Goal: Task Accomplishment & Management: Manage account settings

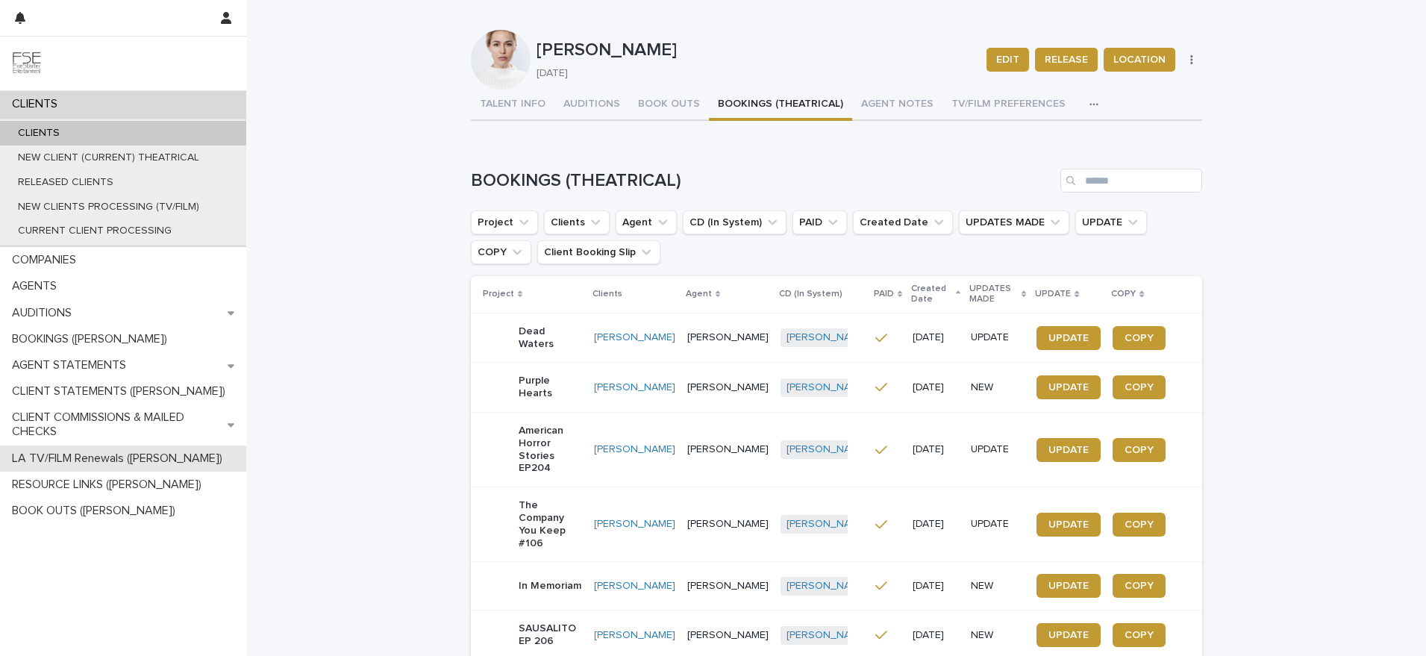
scroll to position [28, 0]
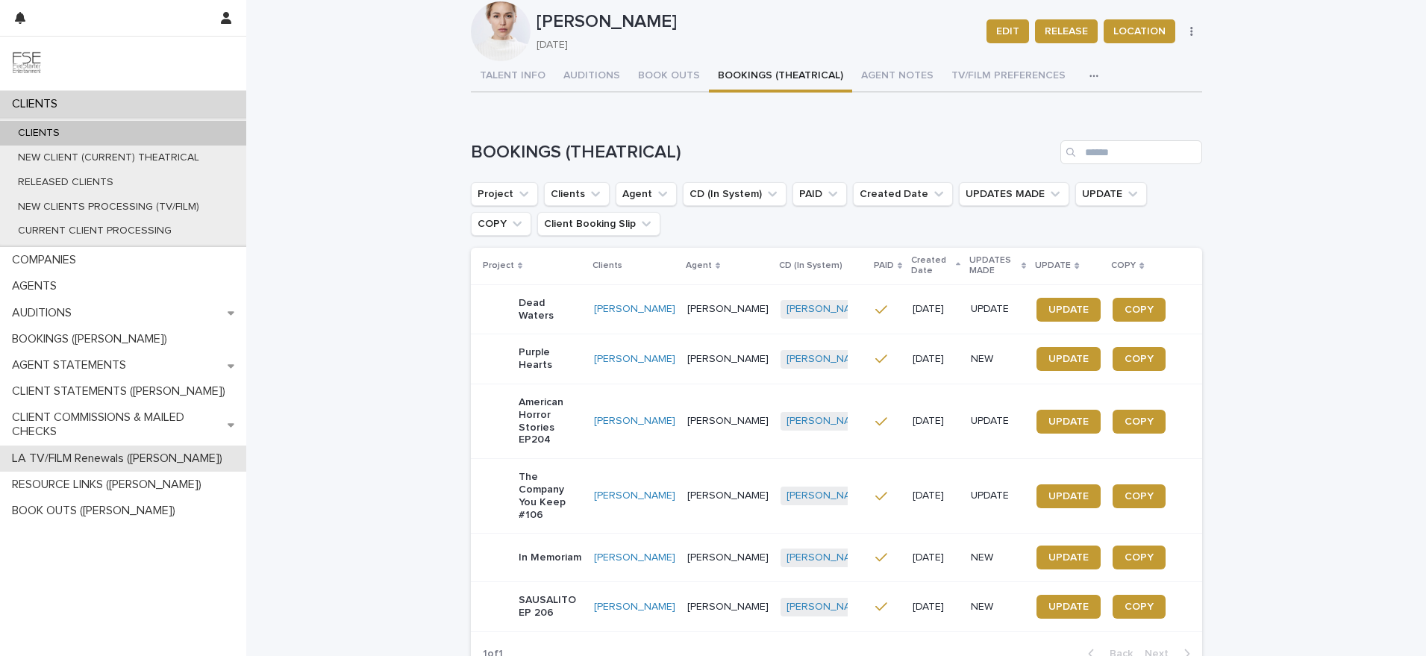
click at [73, 457] on p "LA TV/FILM Renewals ([PERSON_NAME])" at bounding box center [120, 458] width 228 height 14
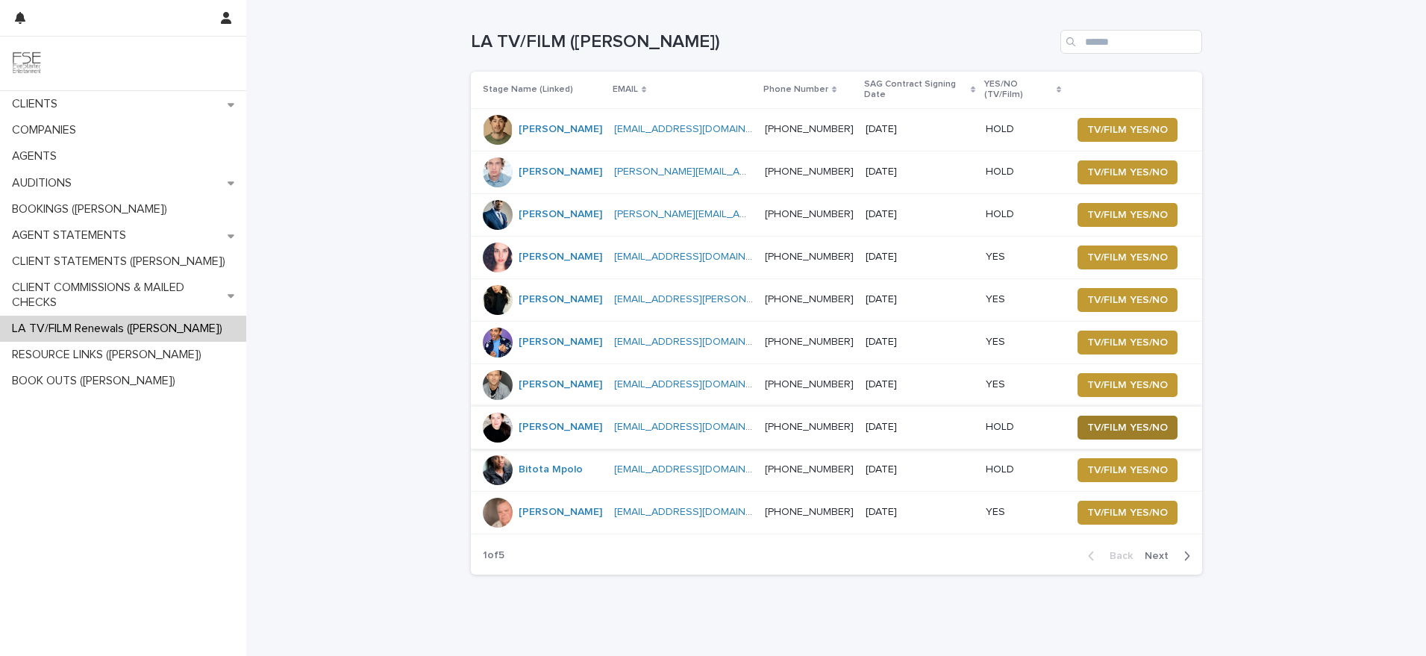
click at [1110, 420] on span "TV/FILM YES/NO" at bounding box center [1127, 427] width 81 height 15
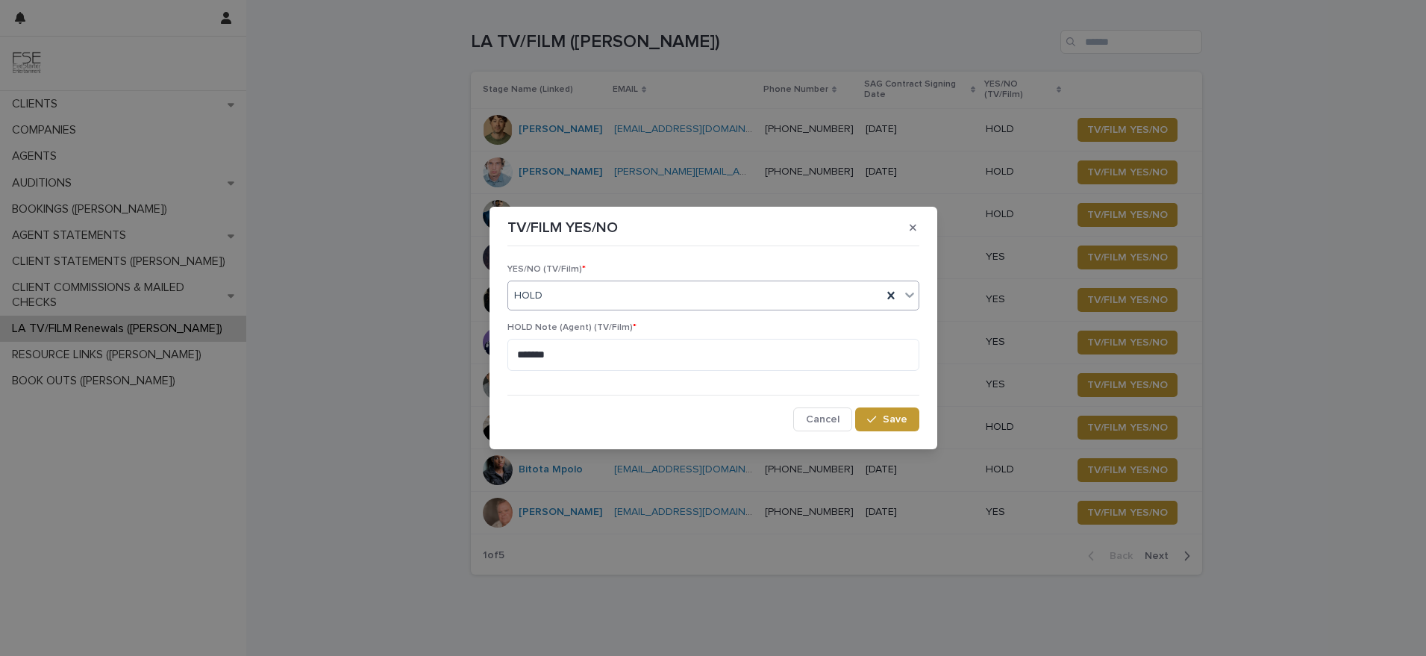
click at [560, 293] on div "HOLD" at bounding box center [695, 296] width 374 height 25
click at [558, 324] on div "YES" at bounding box center [713, 324] width 410 height 26
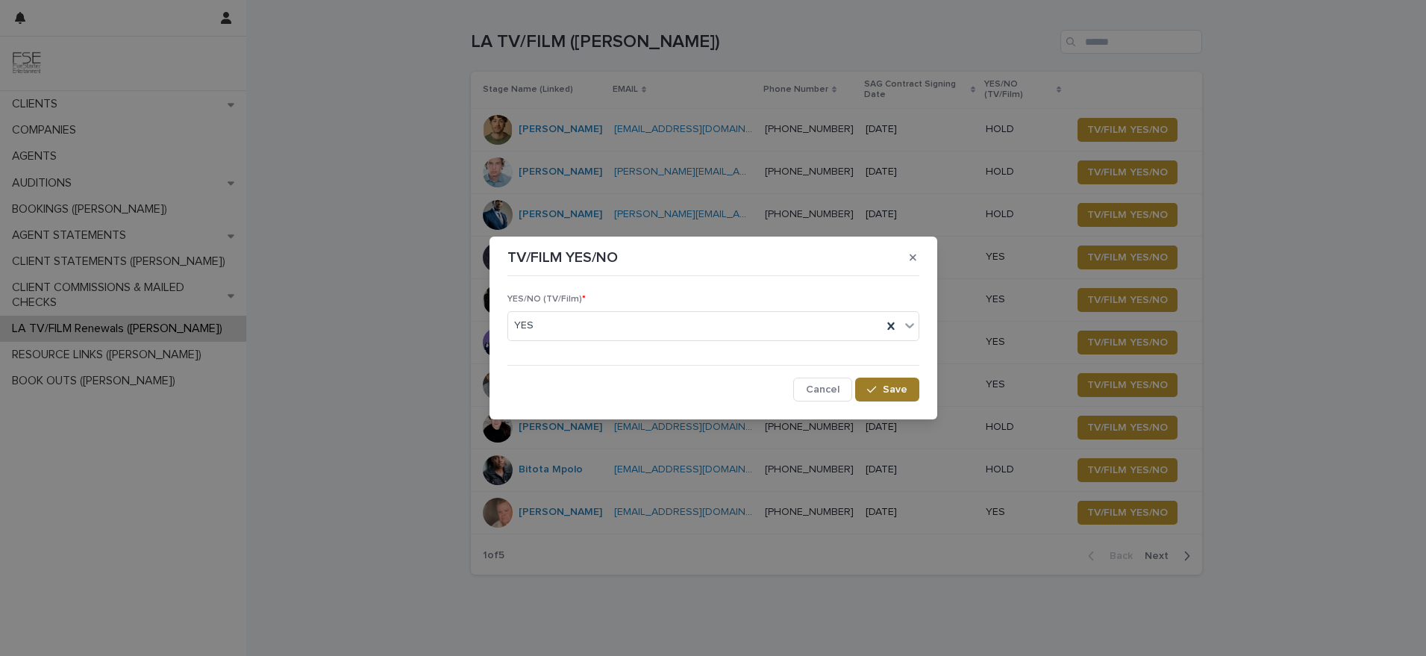
click at [886, 378] on button "Save" at bounding box center [886, 390] width 63 height 24
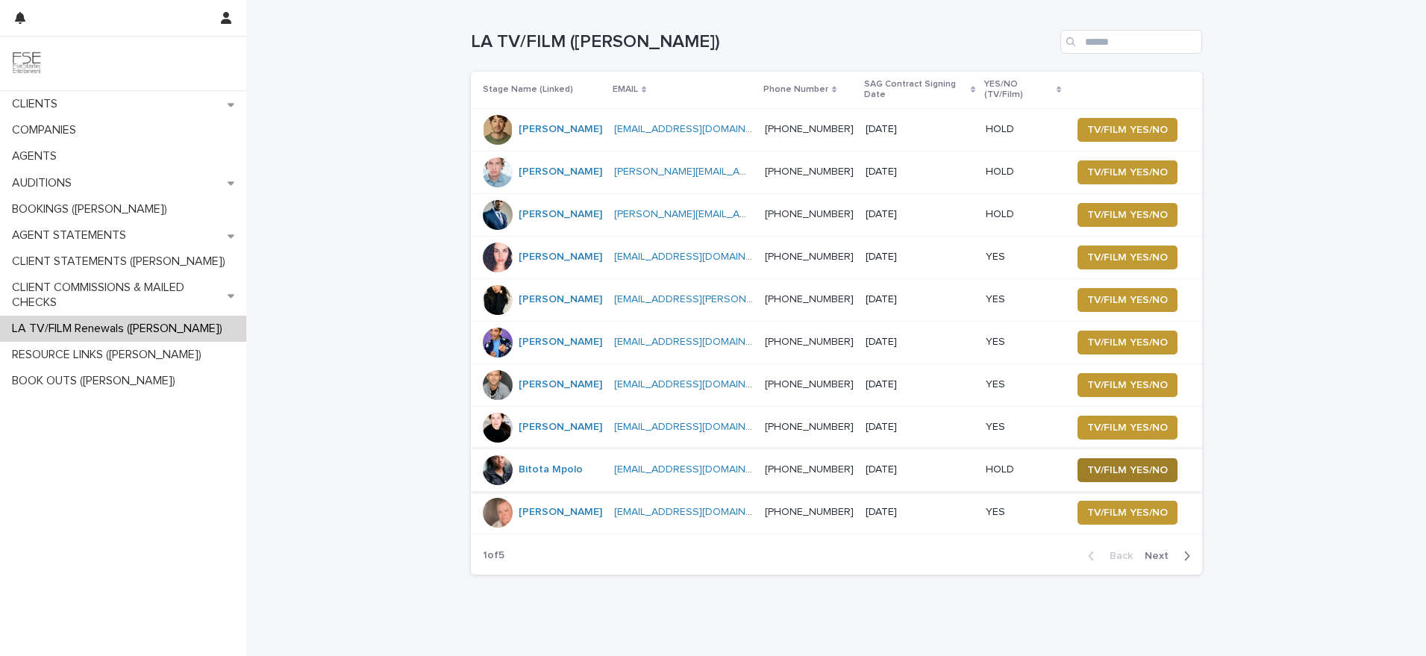
click at [1117, 463] on span "TV/FILM YES/NO" at bounding box center [1127, 470] width 81 height 15
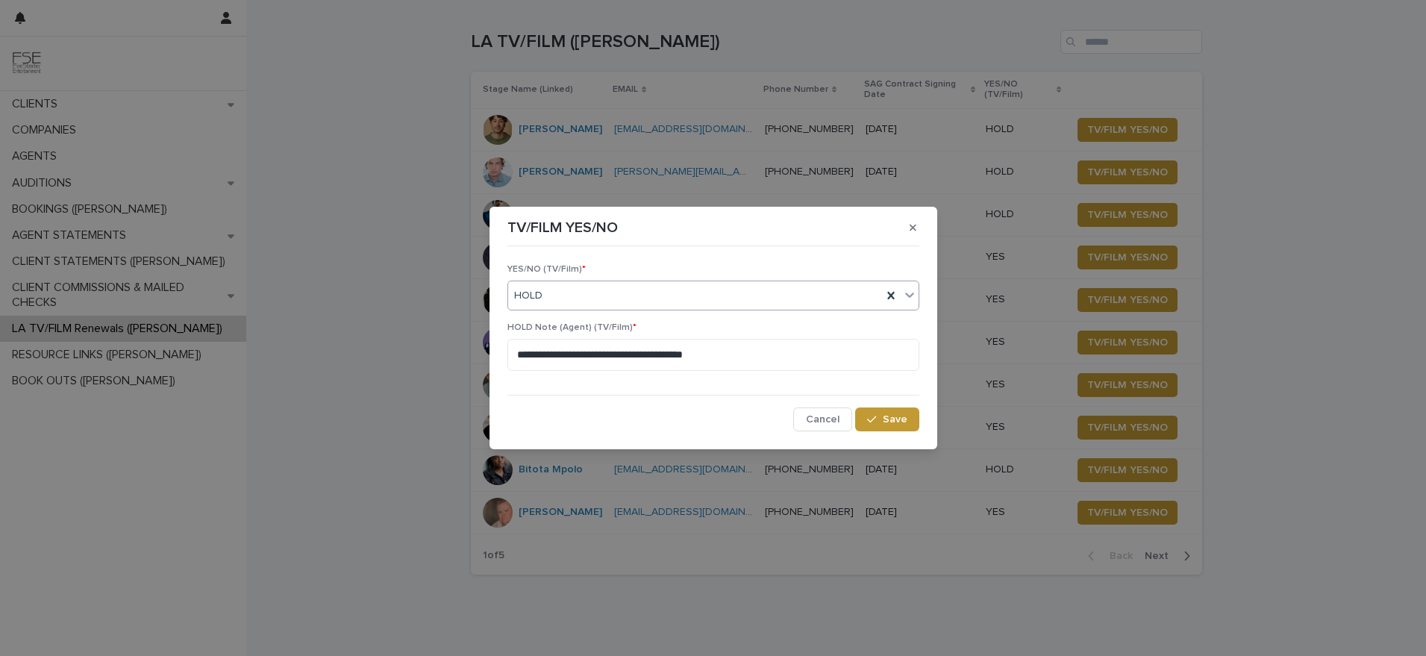
click at [549, 301] on div "HOLD" at bounding box center [695, 296] width 374 height 25
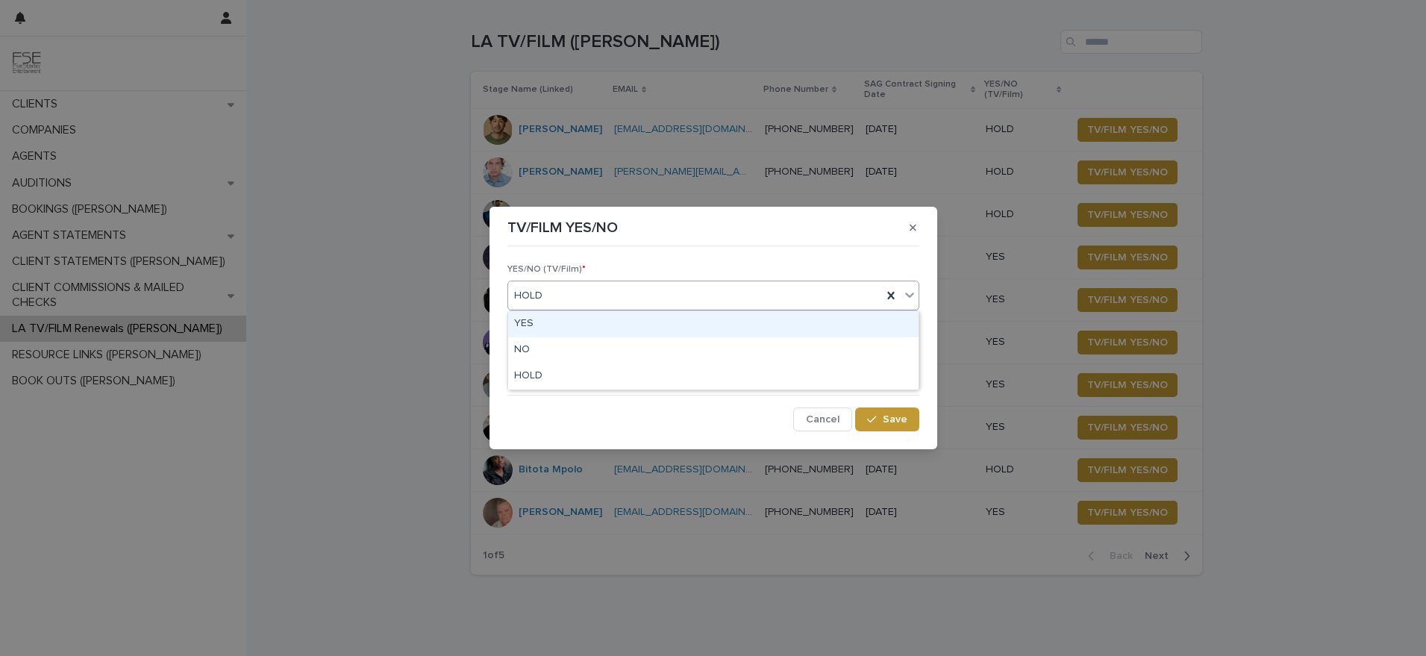
click at [551, 328] on div "YES" at bounding box center [713, 324] width 410 height 26
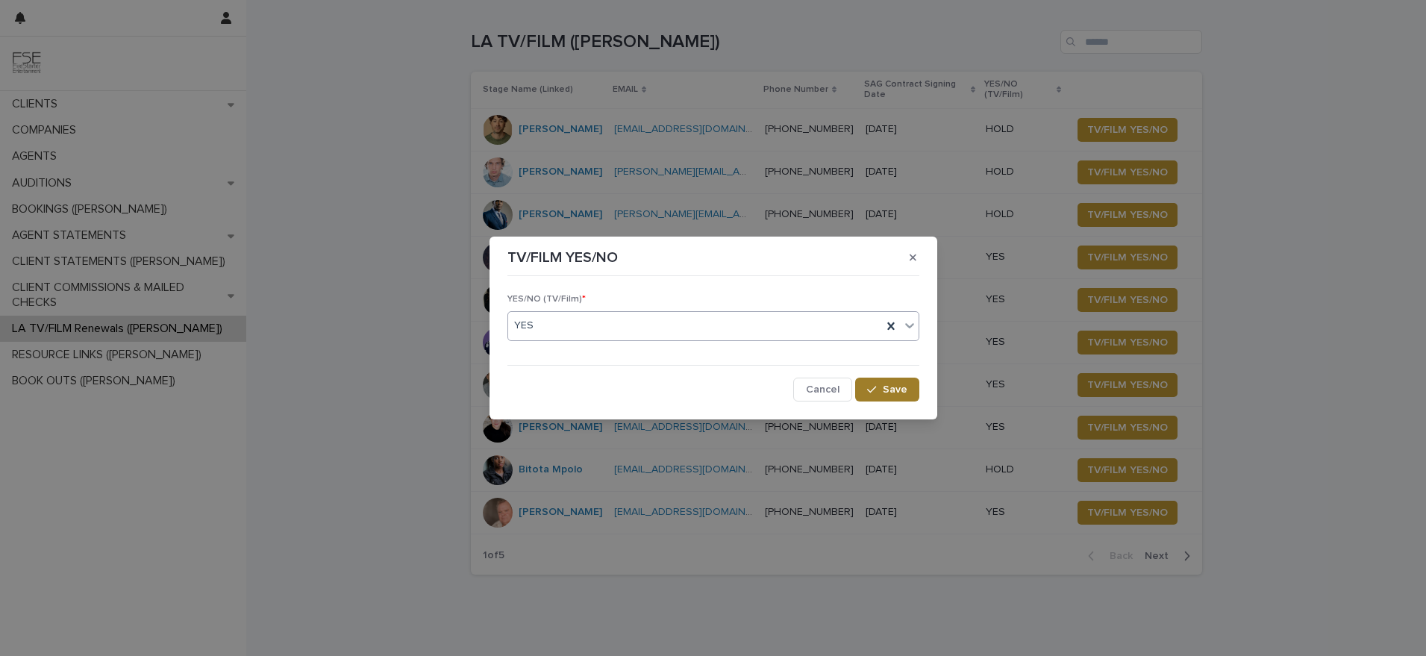
click at [890, 390] on span "Save" at bounding box center [895, 389] width 25 height 10
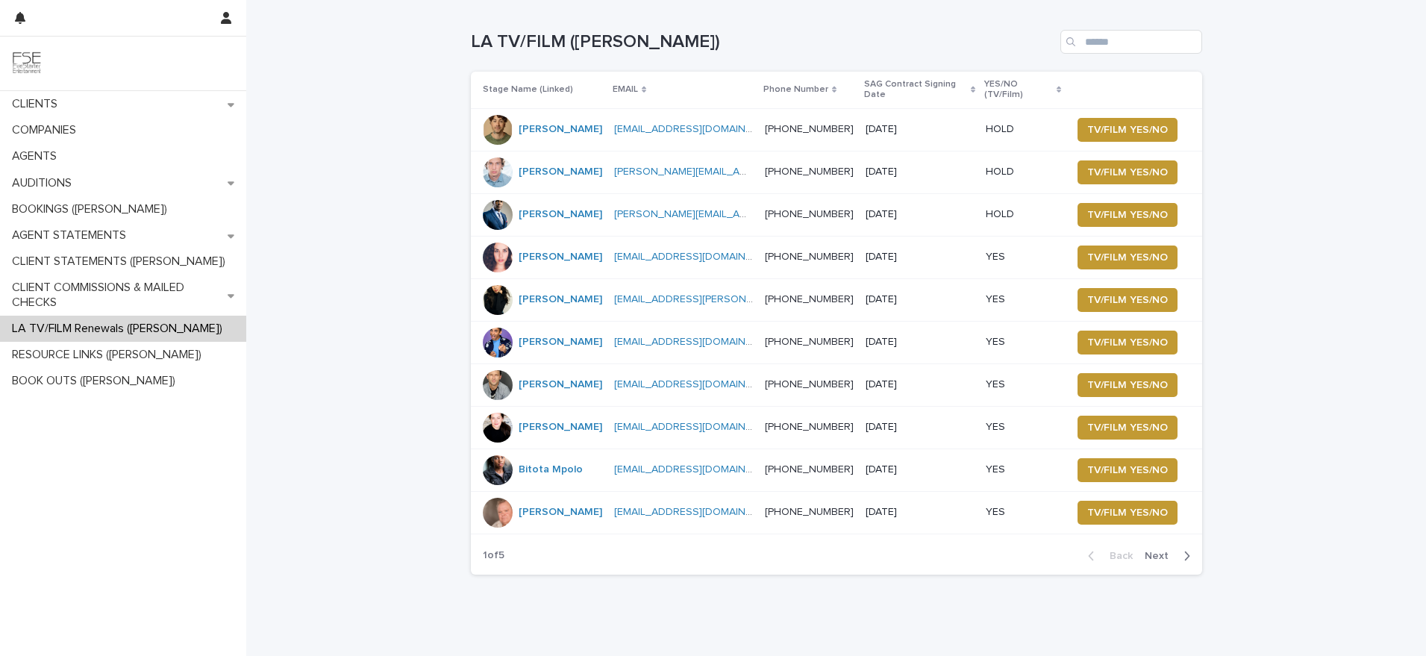
click at [1166, 551] on span "Next" at bounding box center [1161, 556] width 33 height 10
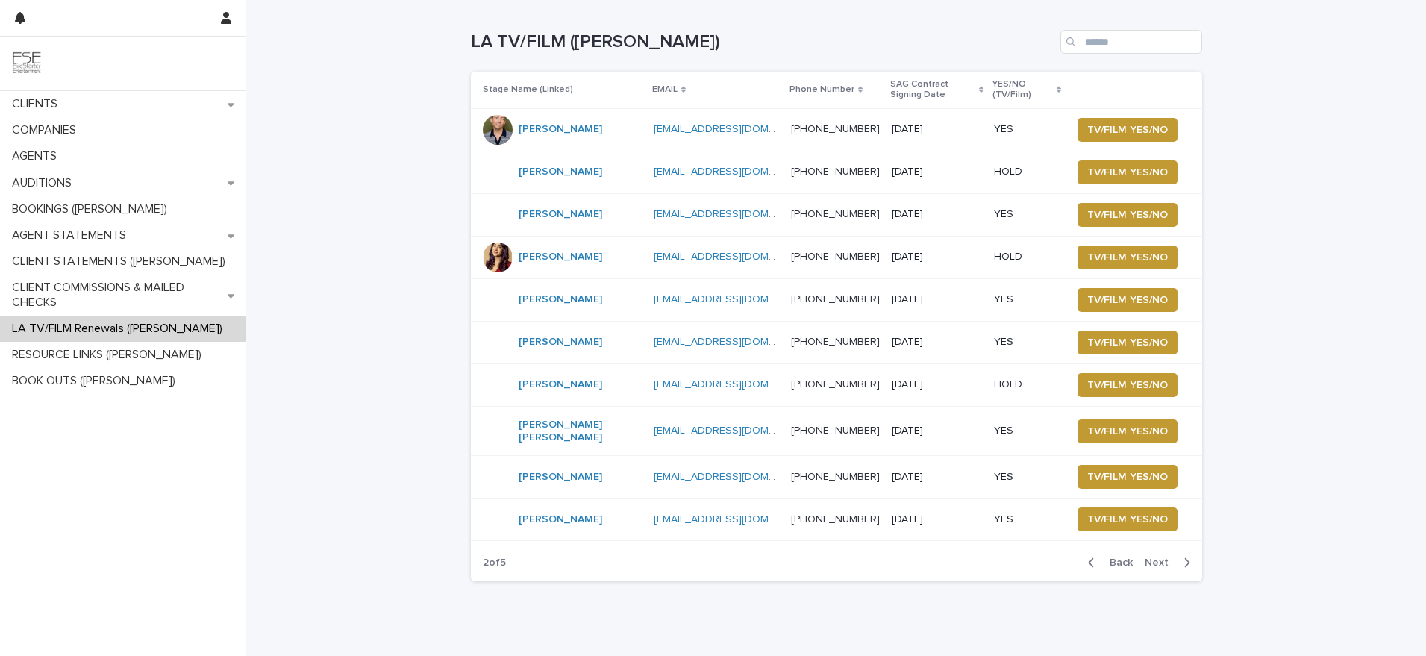
scroll to position [11, 0]
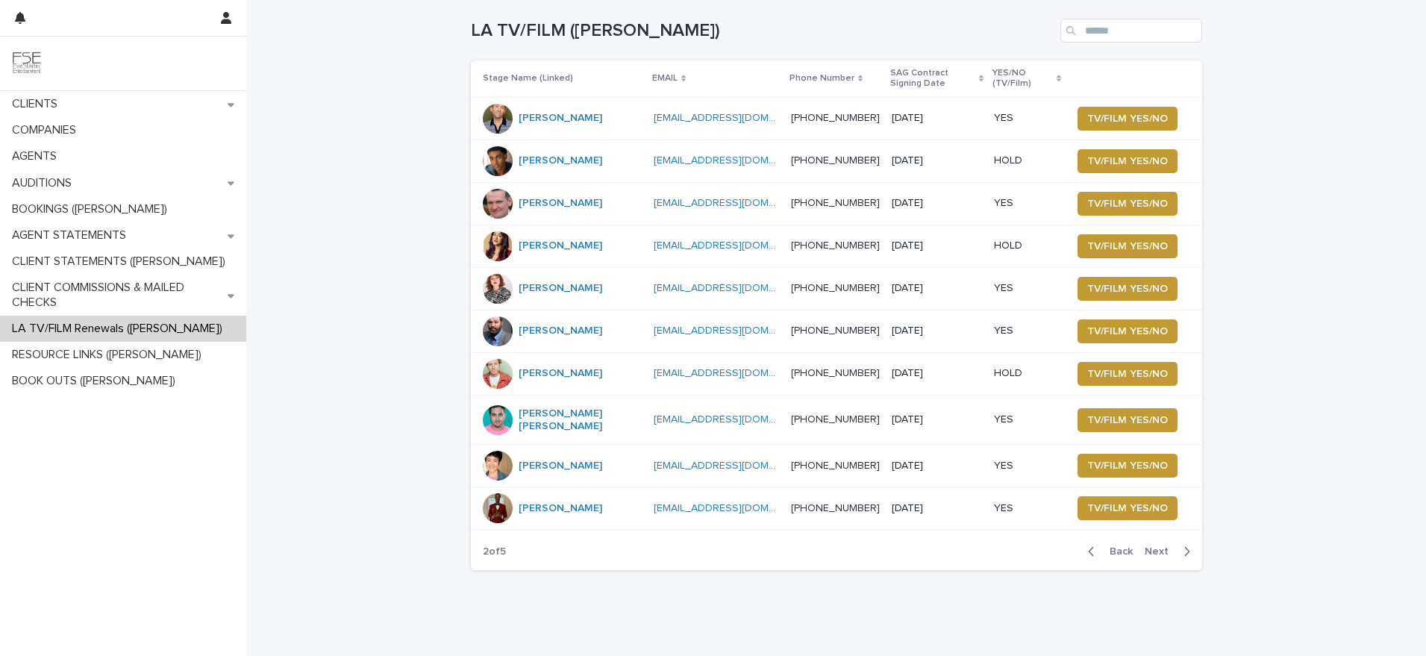
click at [1154, 546] on span "Next" at bounding box center [1161, 551] width 33 height 10
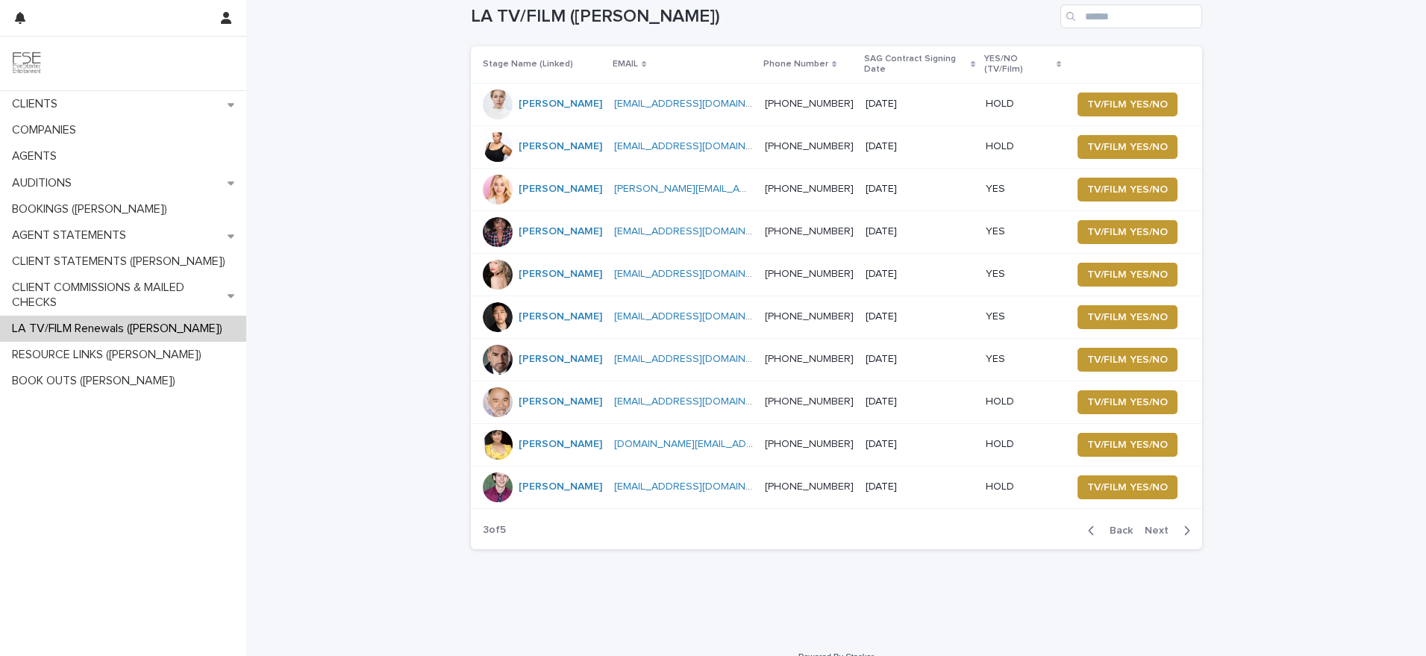
scroll to position [13, 0]
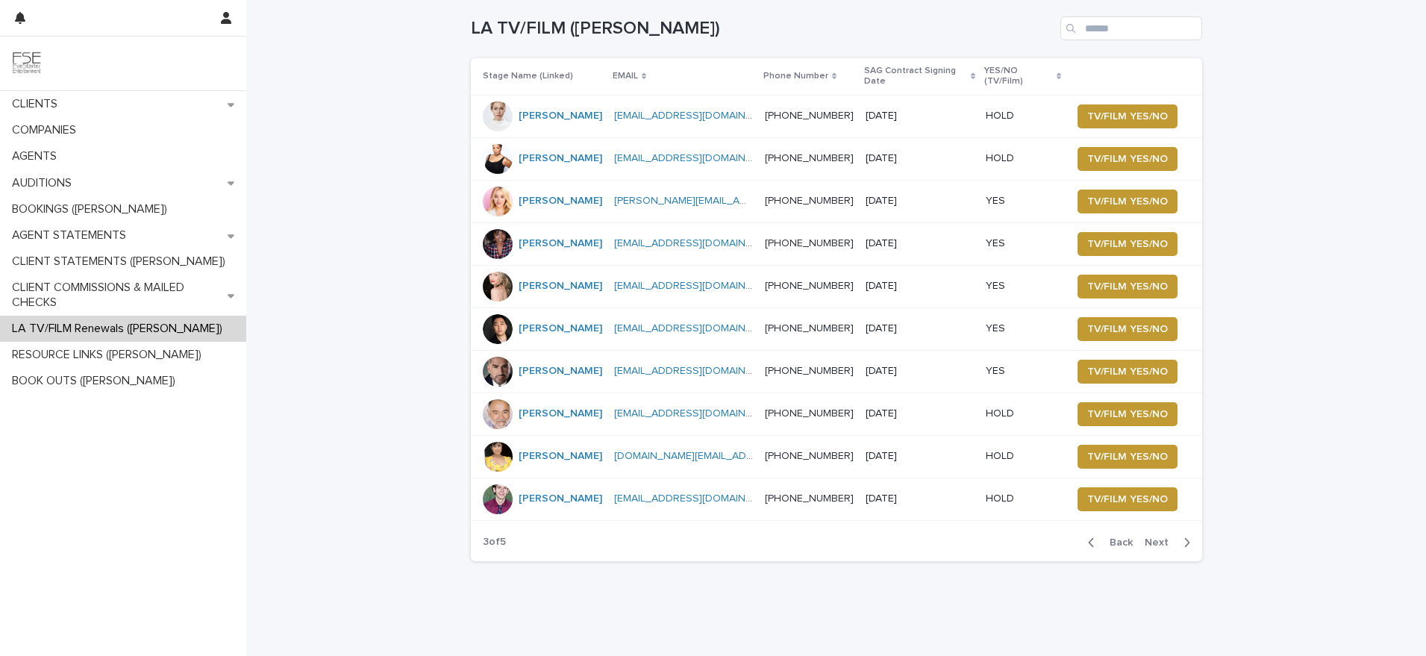
click at [1158, 548] on span "Next" at bounding box center [1161, 542] width 33 height 10
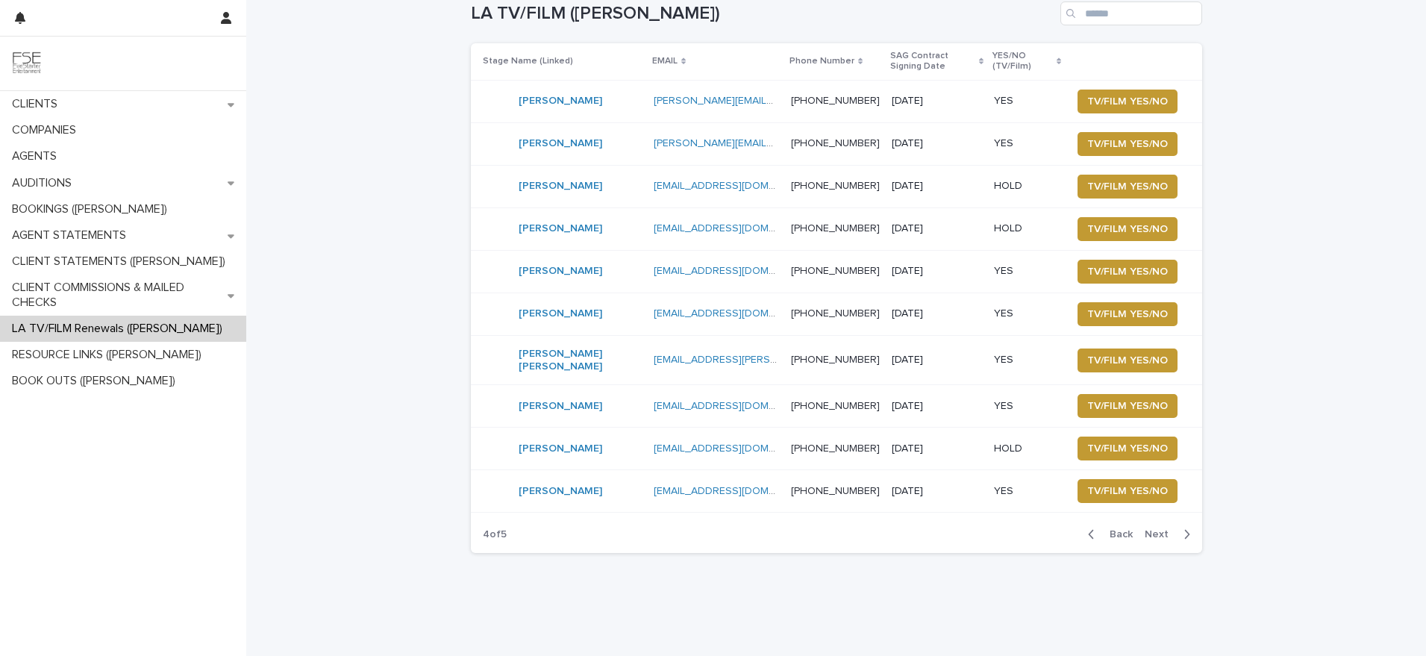
scroll to position [33, 0]
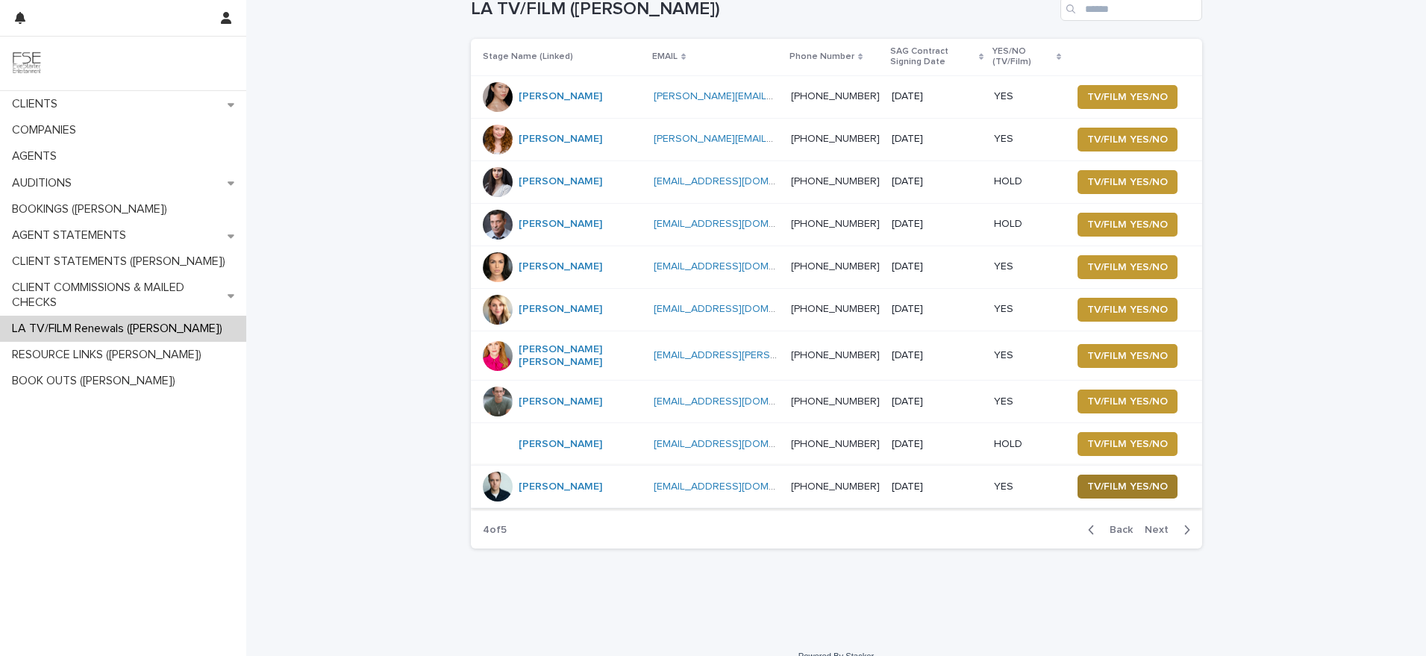
click at [1104, 490] on span "TV/FILM YES/NO" at bounding box center [1127, 486] width 81 height 15
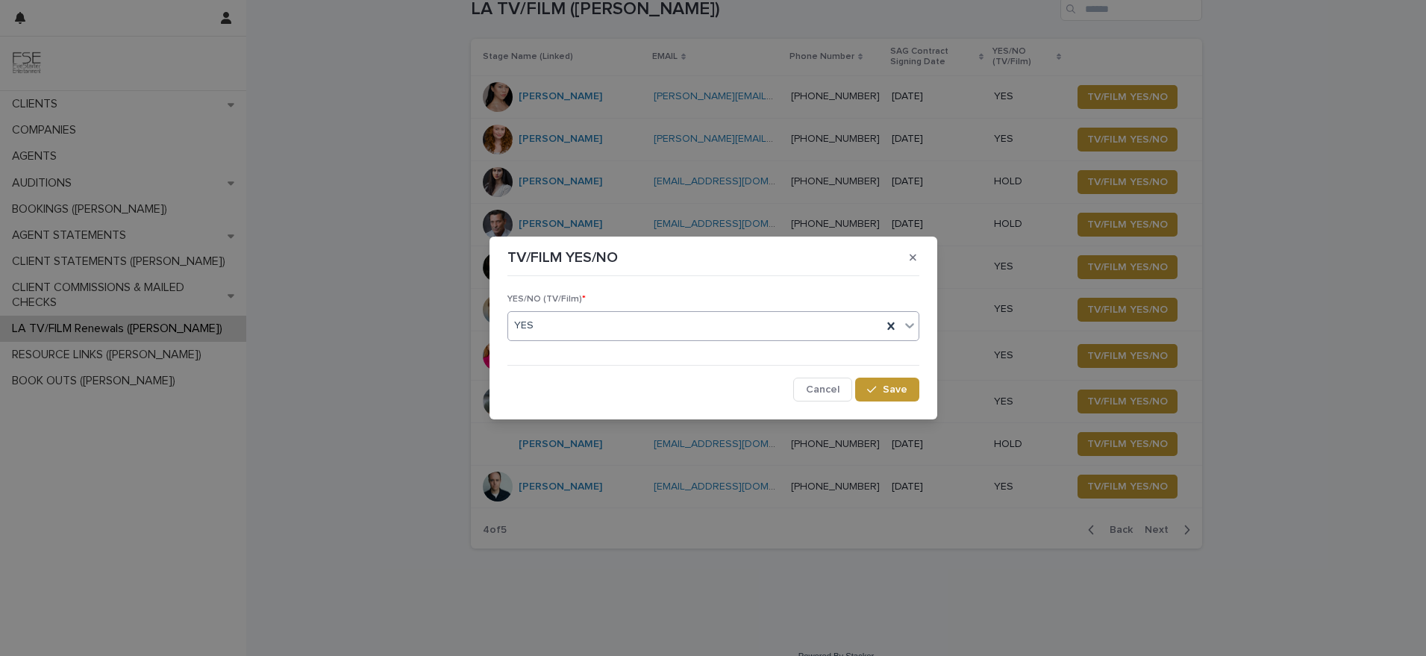
click at [557, 323] on div "YES" at bounding box center [695, 325] width 374 height 25
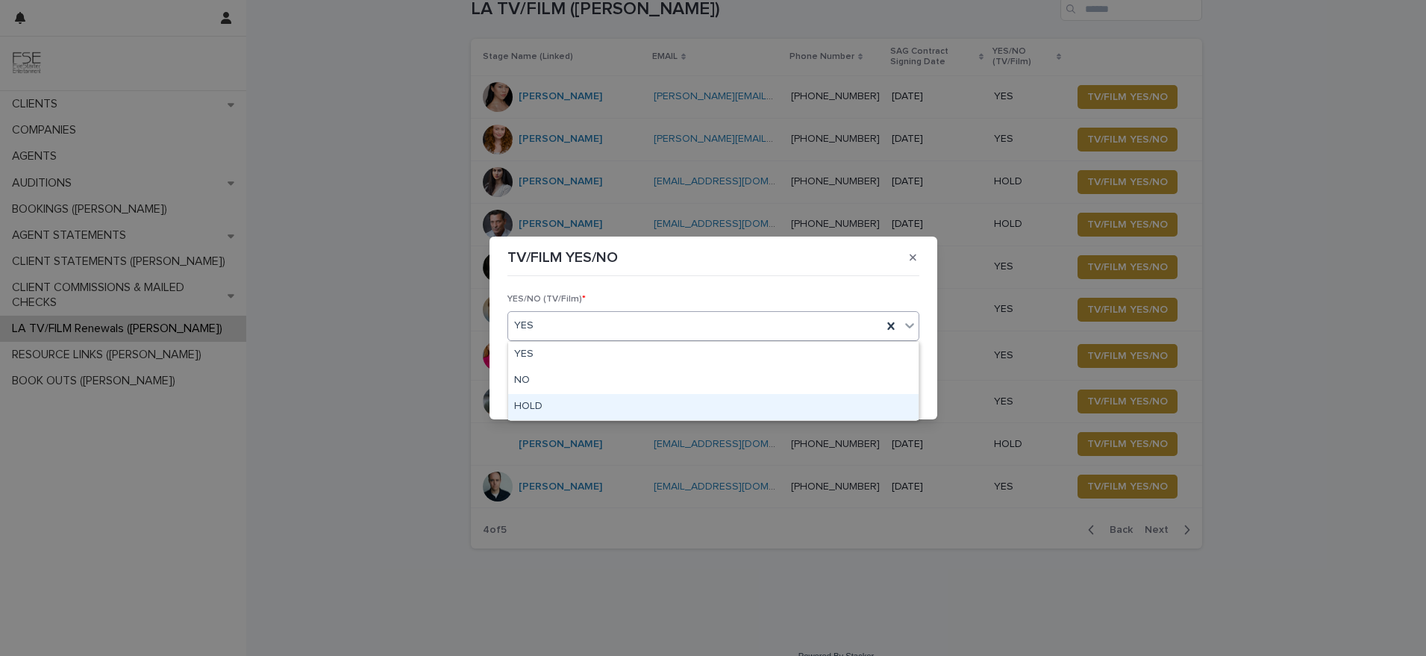
click at [577, 400] on div "HOLD" at bounding box center [713, 407] width 410 height 26
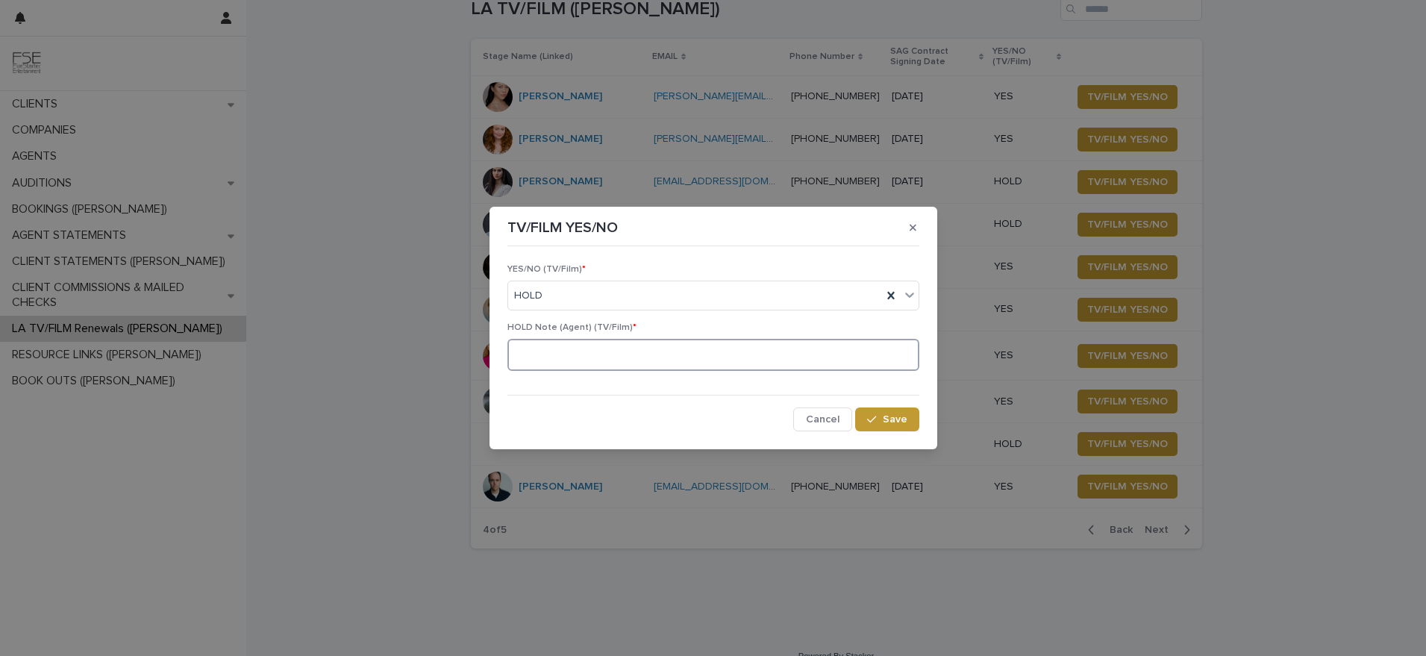
click at [724, 354] on textarea at bounding box center [713, 355] width 412 height 32
type textarea "*"
type textarea "**********"
click at [898, 420] on span "Save" at bounding box center [895, 419] width 25 height 10
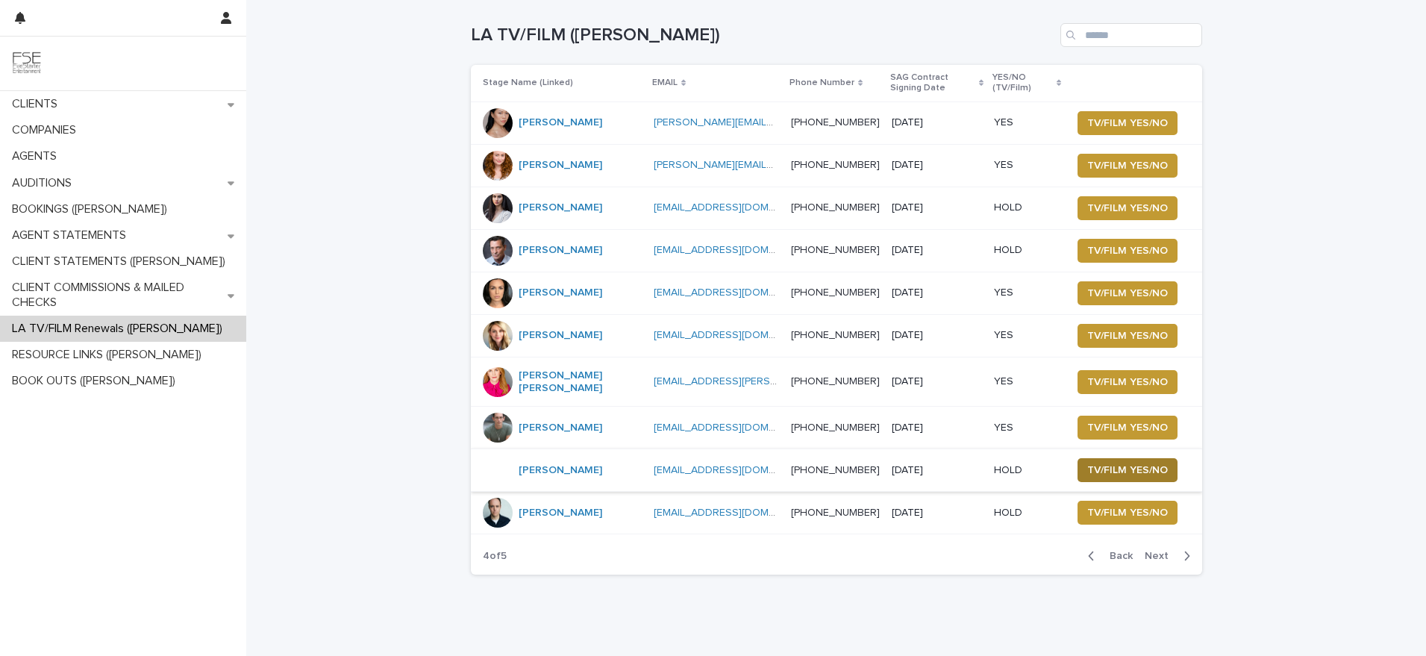
scroll to position [0, 0]
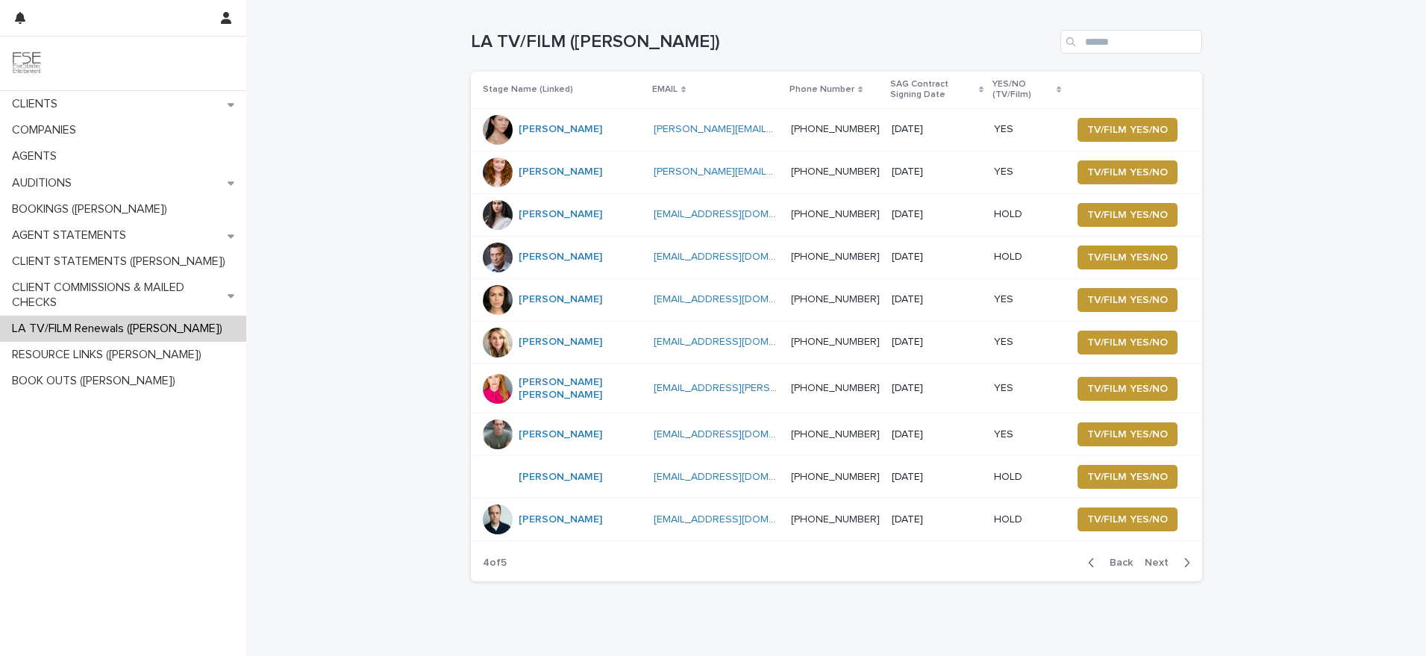
click at [1160, 563] on span "Next" at bounding box center [1161, 562] width 33 height 10
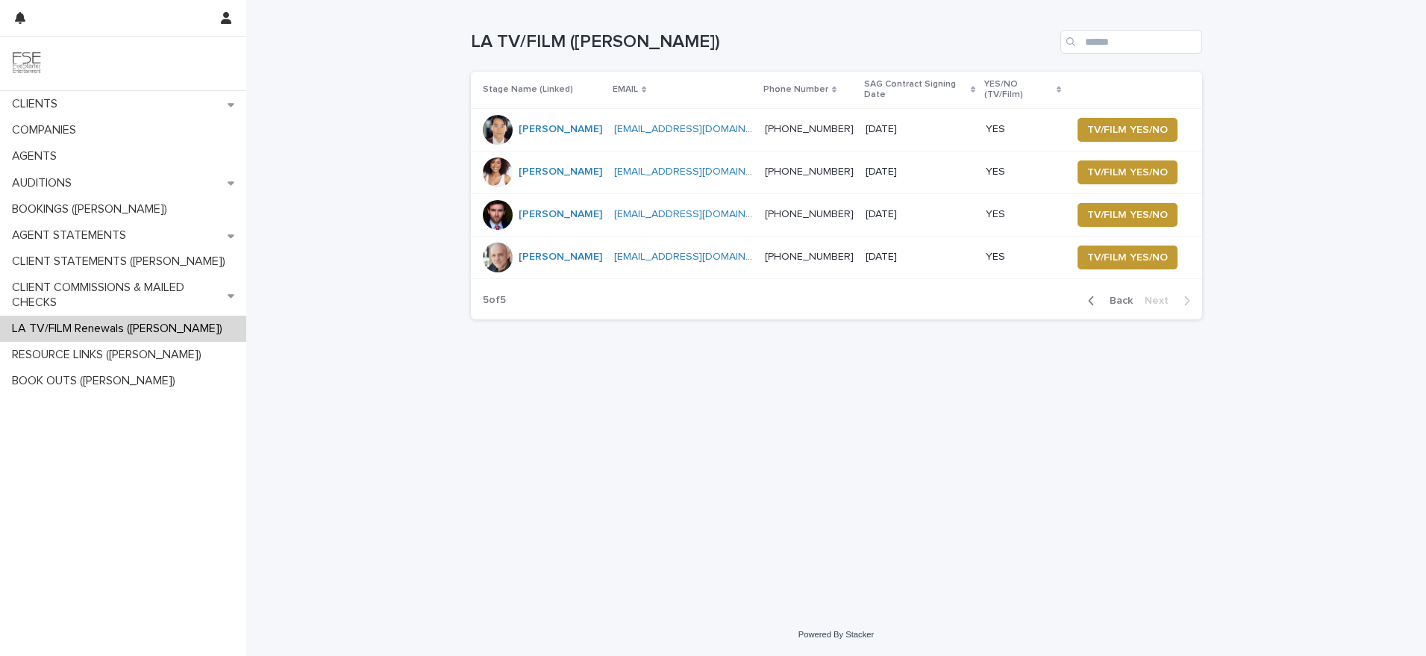
click at [1129, 295] on span "Back" at bounding box center [1117, 300] width 32 height 10
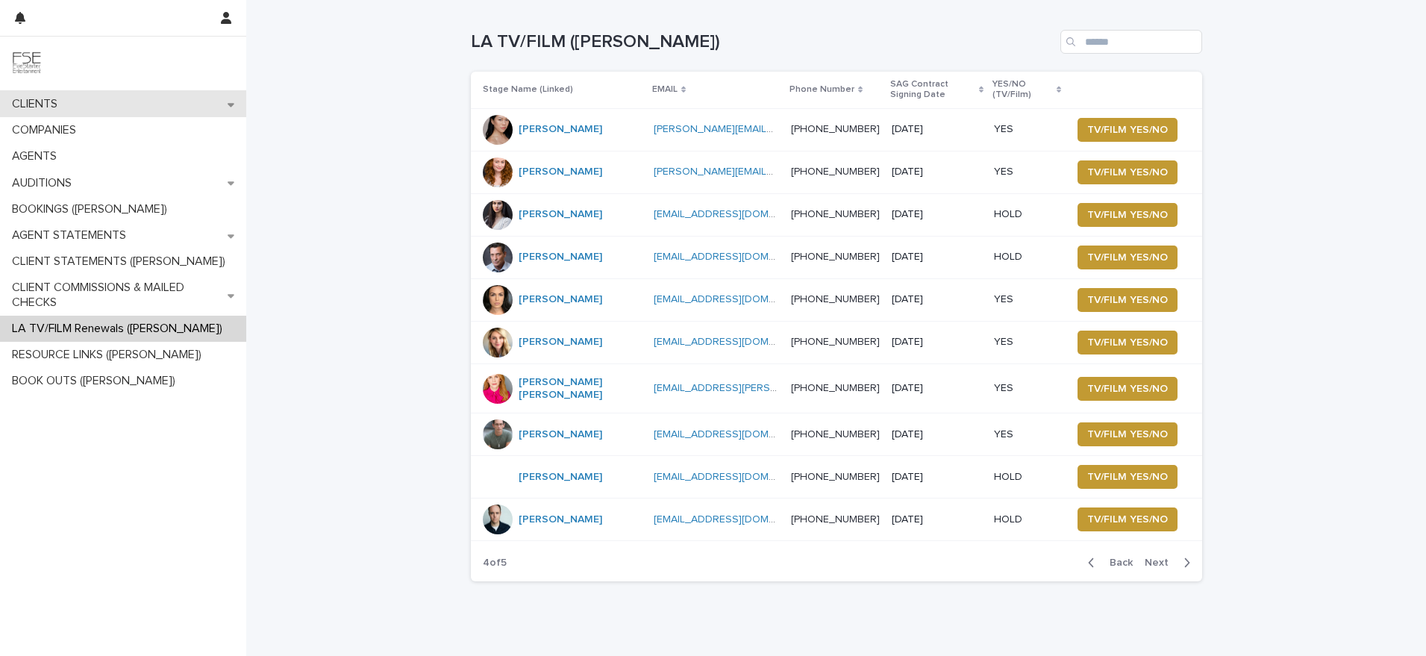
click at [102, 104] on div "CLIENTS" at bounding box center [123, 104] width 246 height 26
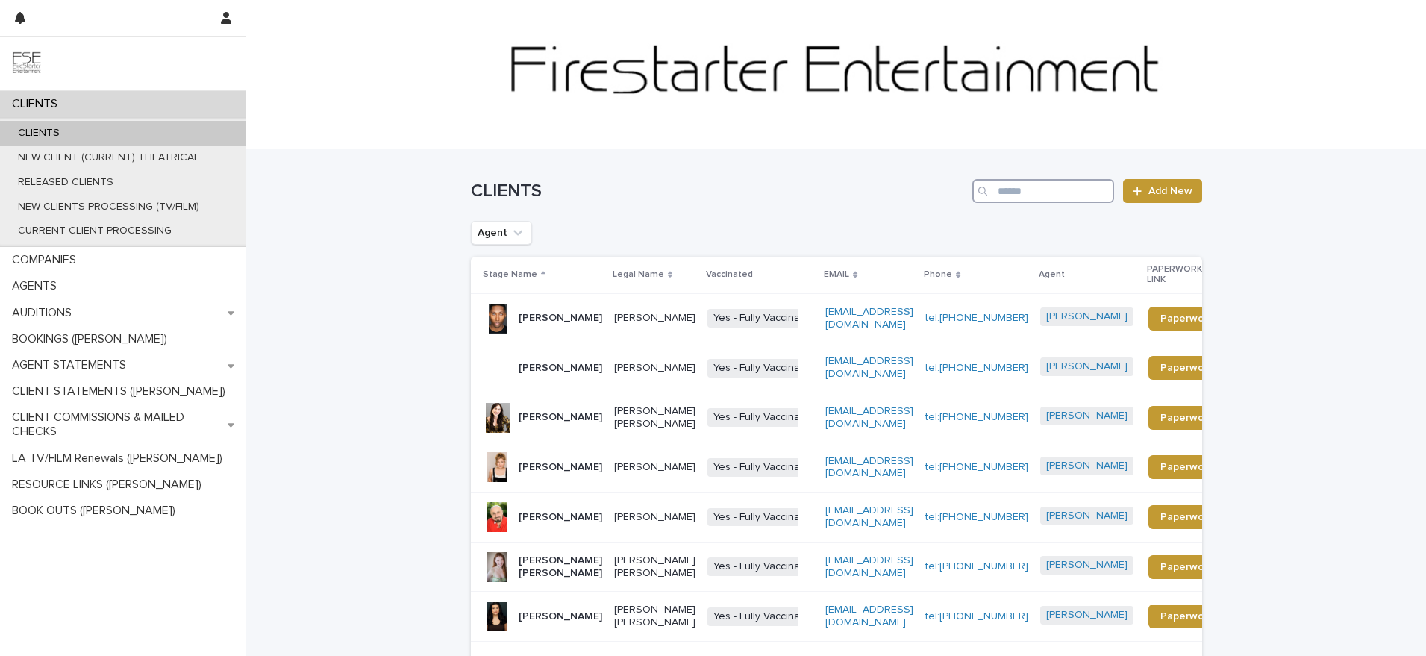
click at [1036, 190] on input "Search" at bounding box center [1043, 191] width 142 height 24
type input "*******"
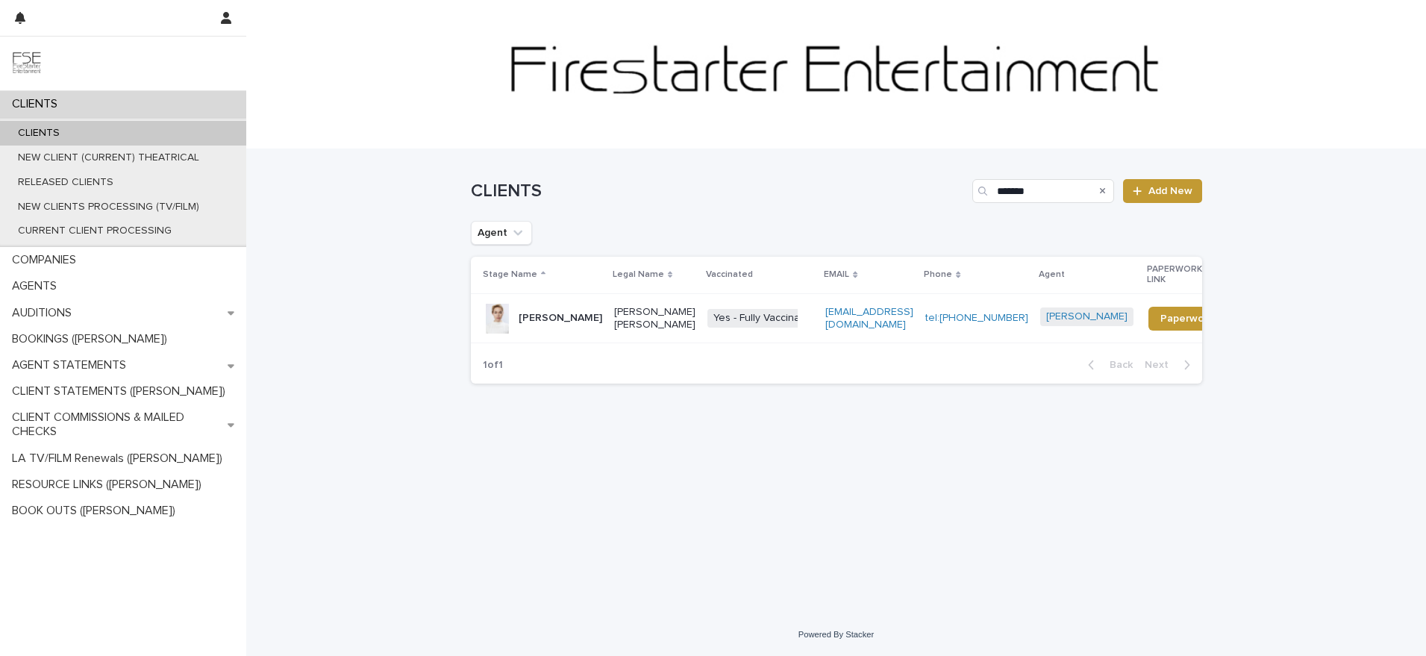
click at [593, 312] on td "[PERSON_NAME]" at bounding box center [539, 318] width 137 height 50
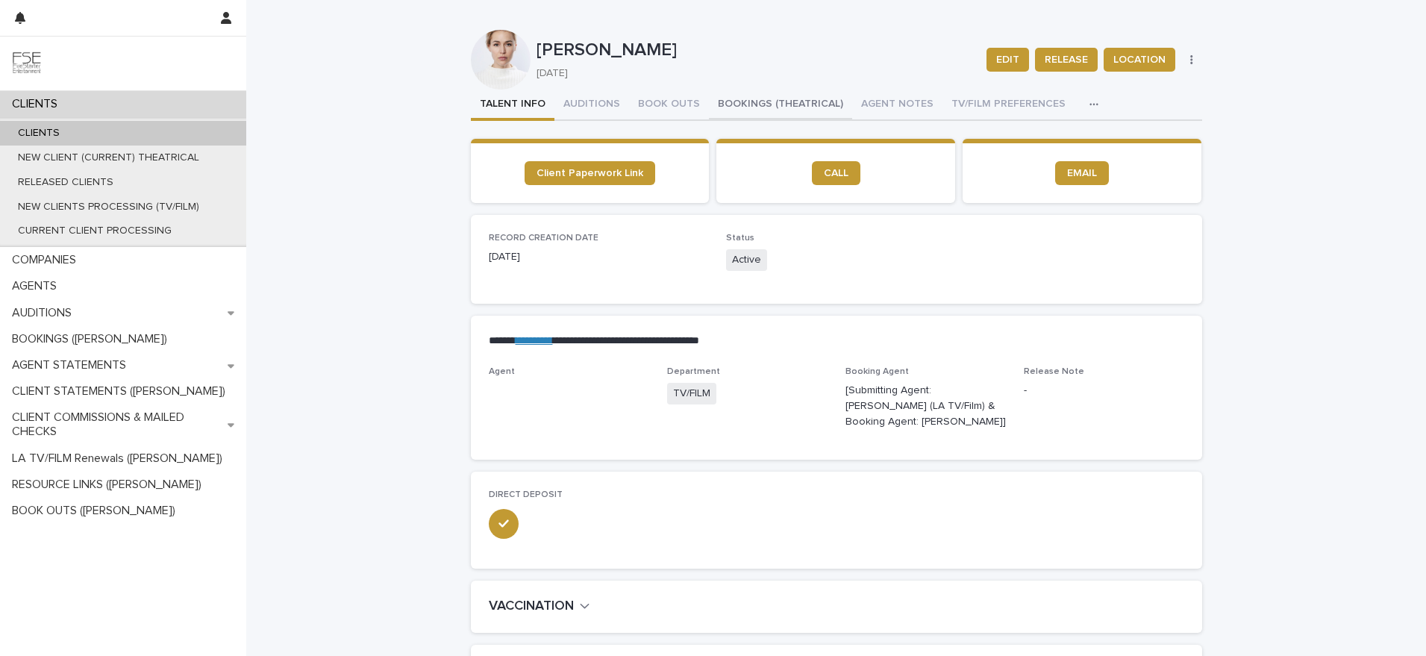
click at [745, 113] on button "BOOKINGS (THEATRICAL)" at bounding box center [780, 105] width 143 height 31
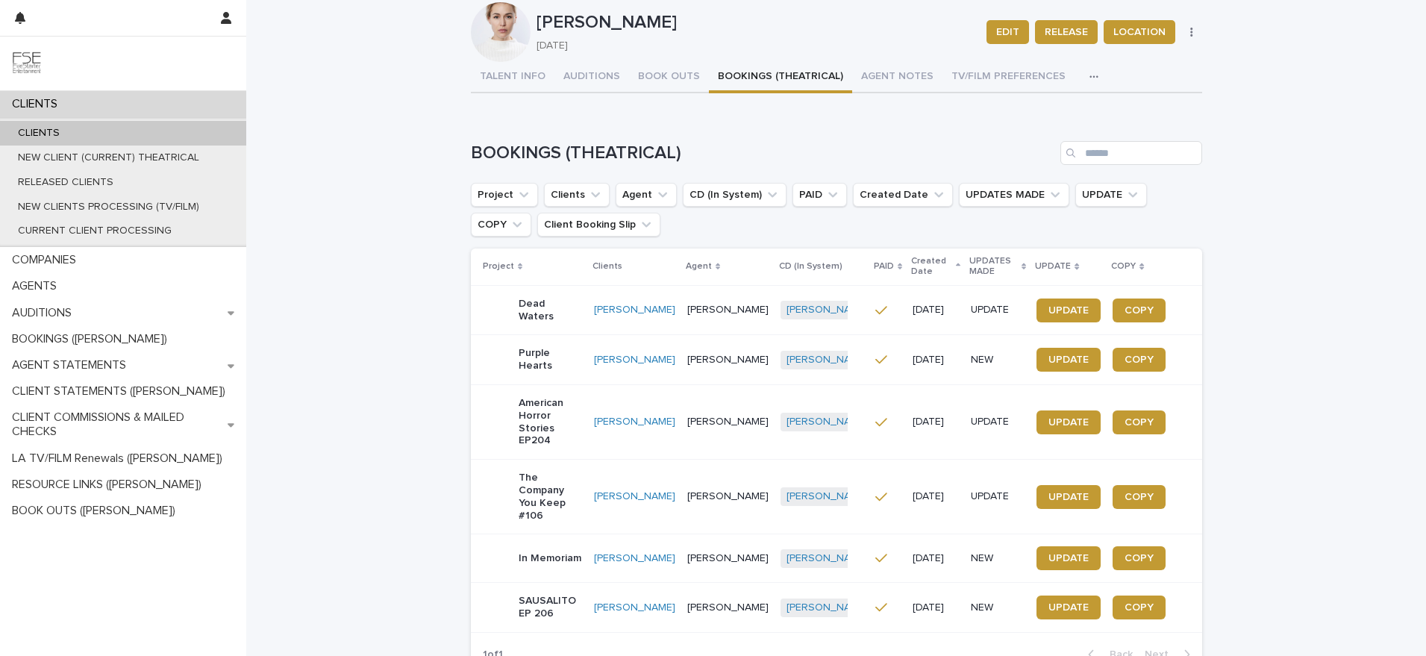
scroll to position [32, 0]
